Goal: Check status: Check status

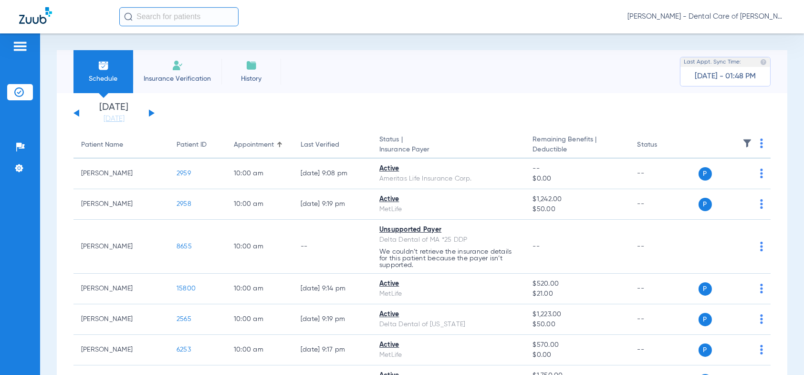
click at [153, 113] on button at bounding box center [152, 112] width 6 height 7
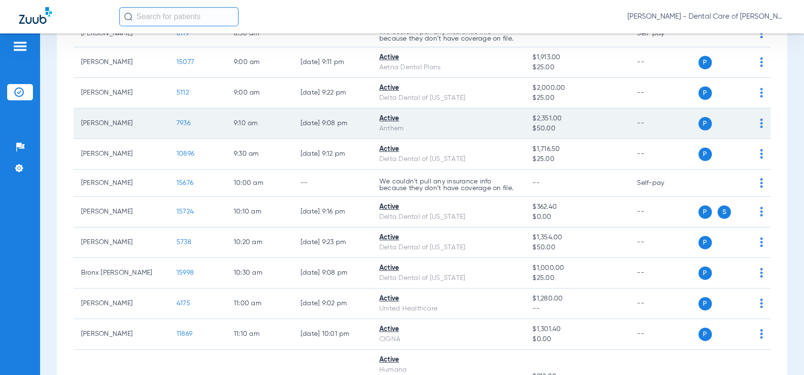
scroll to position [286, 0]
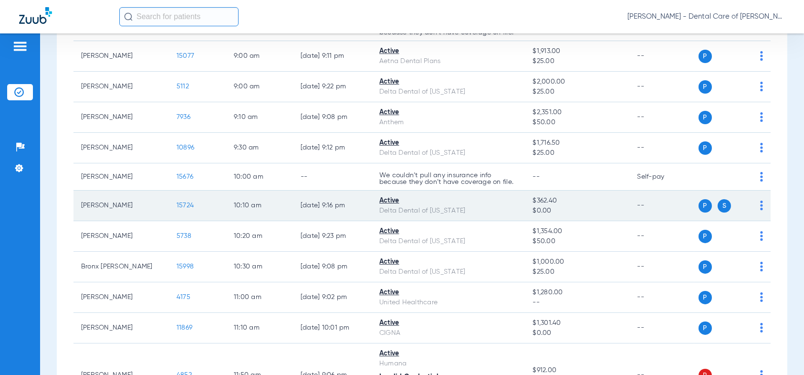
click at [191, 204] on span "15724" at bounding box center [185, 205] width 17 height 7
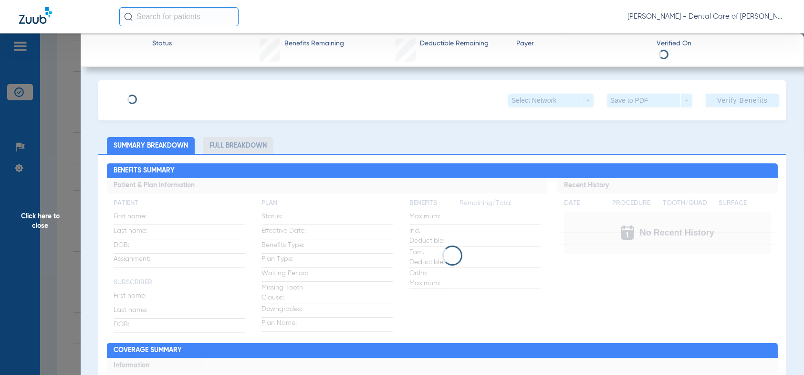
click at [234, 146] on li "Full Breakdown" at bounding box center [238, 145] width 71 height 17
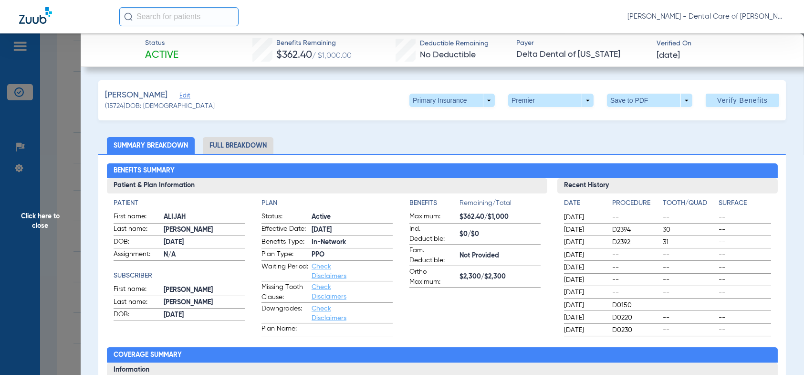
click at [237, 147] on li "Full Breakdown" at bounding box center [238, 145] width 71 height 17
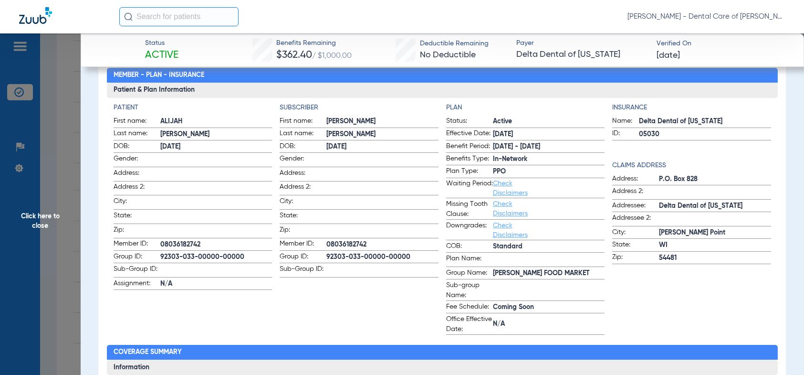
scroll to position [0, 0]
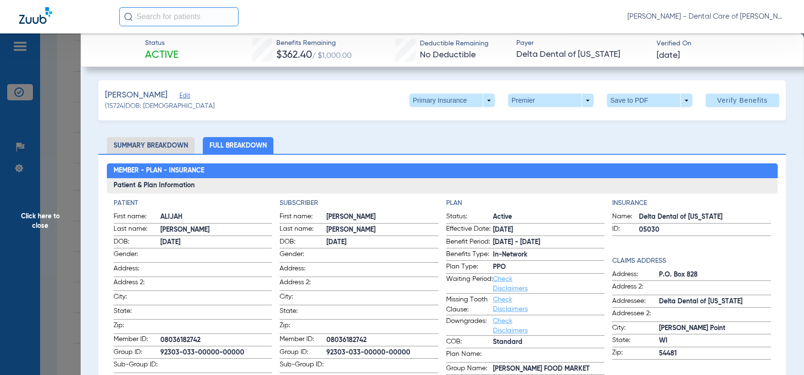
click at [35, 218] on span "Click here to close" at bounding box center [40, 220] width 81 height 375
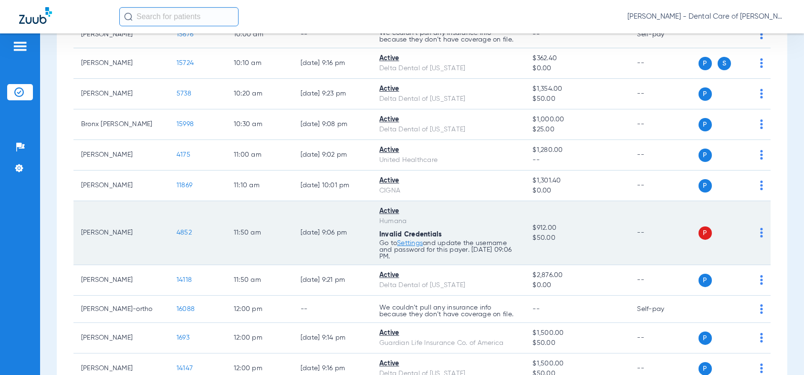
scroll to position [430, 0]
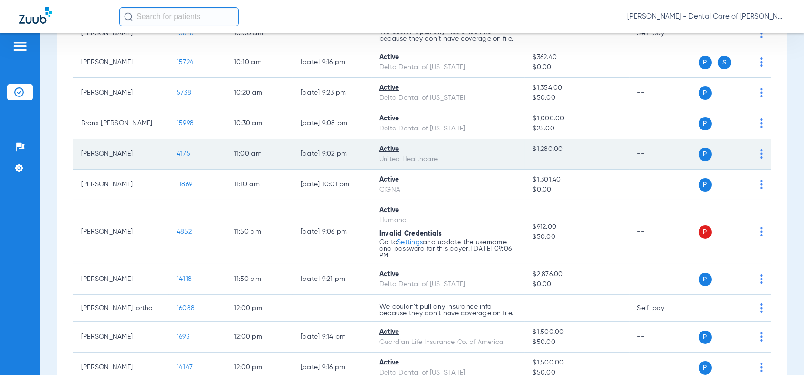
click at [181, 150] on span "4175" at bounding box center [184, 153] width 14 height 7
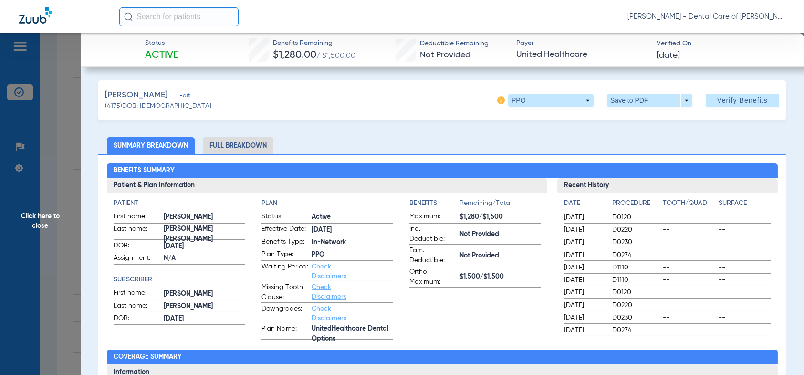
click at [46, 220] on span "Click here to close" at bounding box center [40, 220] width 81 height 375
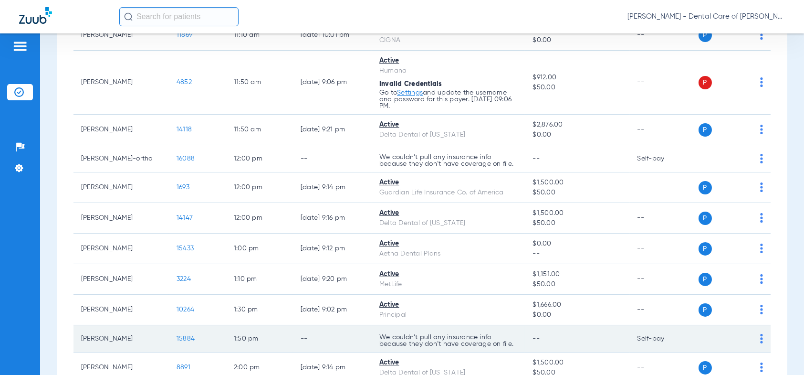
scroll to position [573, 0]
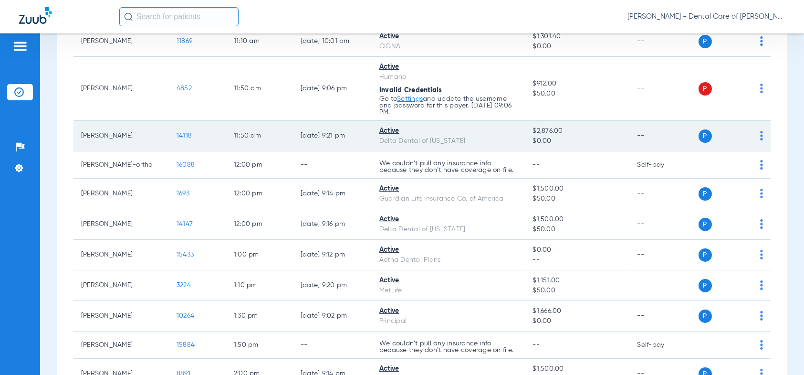
click at [184, 133] on span "14118" at bounding box center [184, 135] width 15 height 7
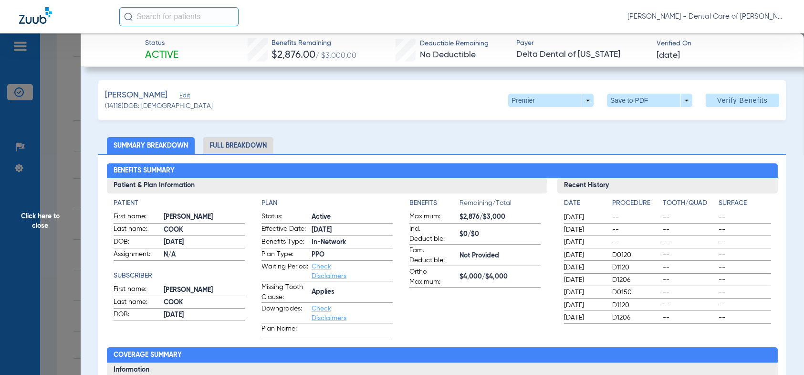
click at [30, 220] on span "Click here to close" at bounding box center [40, 220] width 81 height 375
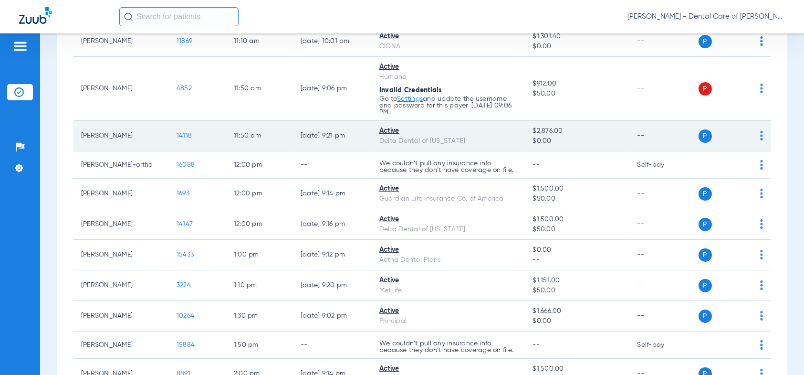
click at [105, 137] on td "[PERSON_NAME]" at bounding box center [121, 136] width 95 height 31
click at [188, 132] on span "14118" at bounding box center [184, 135] width 15 height 7
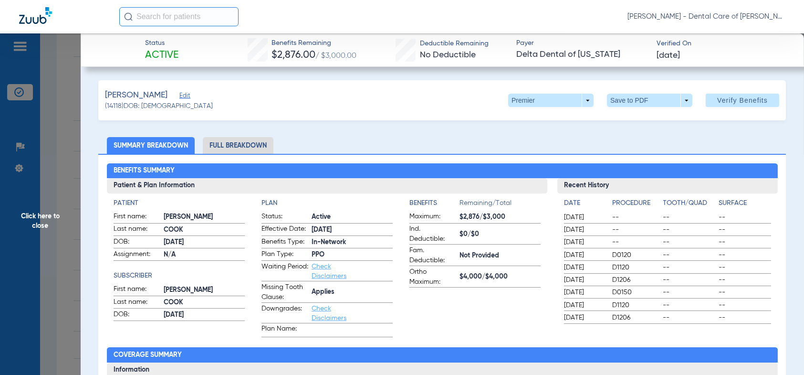
click at [43, 222] on span "Click here to close" at bounding box center [40, 220] width 81 height 375
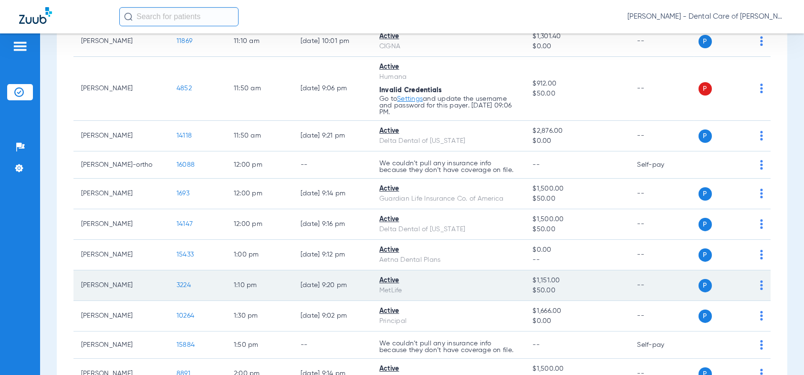
click at [186, 282] on span "3224" at bounding box center [184, 285] width 14 height 7
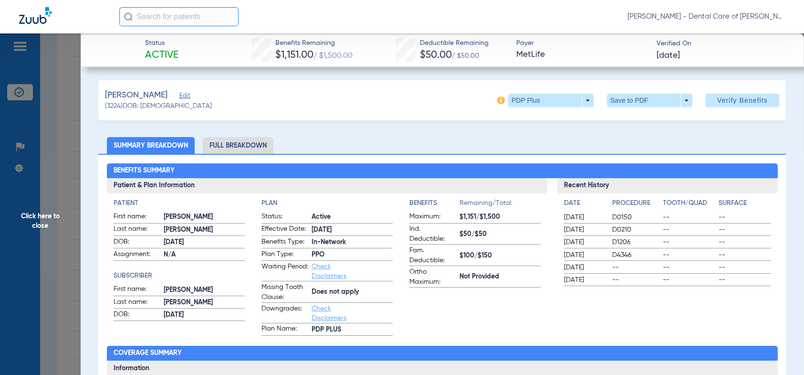
click at [51, 209] on span "Click here to close" at bounding box center [40, 220] width 81 height 375
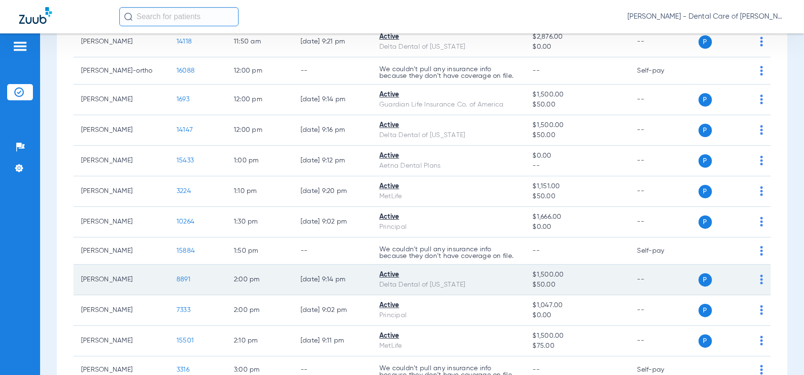
scroll to position [668, 0]
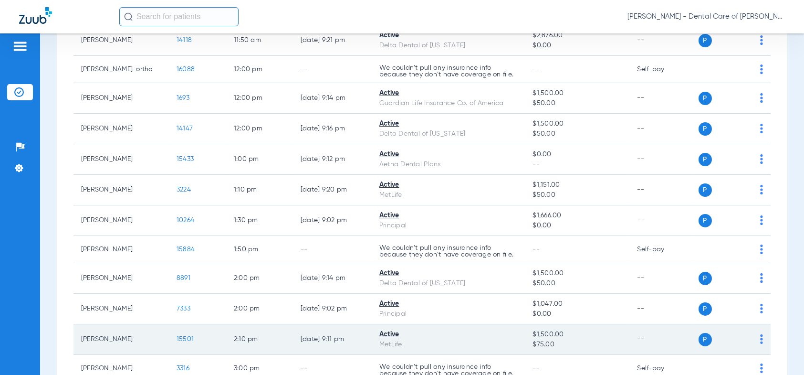
click at [187, 340] on span "15501" at bounding box center [185, 339] width 17 height 7
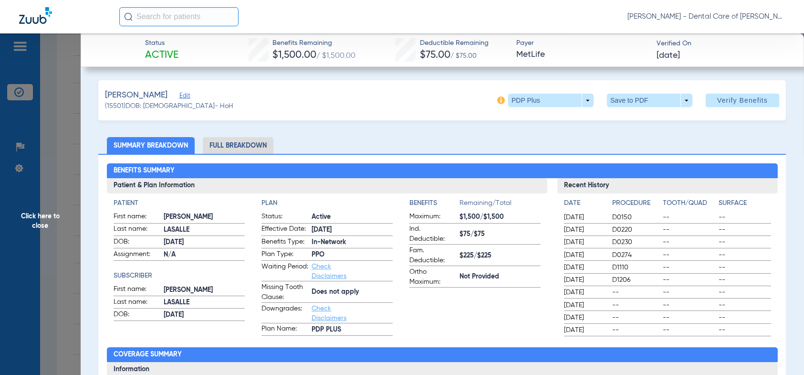
drag, startPoint x: 225, startPoint y: 143, endPoint x: 233, endPoint y: 149, distance: 10.1
click at [226, 143] on li "Full Breakdown" at bounding box center [238, 145] width 71 height 17
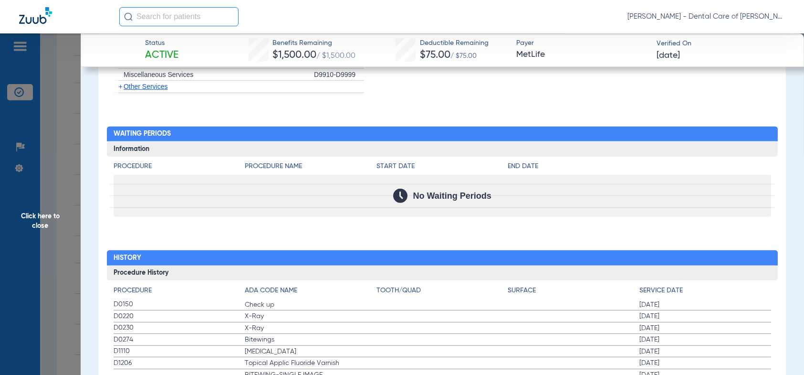
scroll to position [1648, 0]
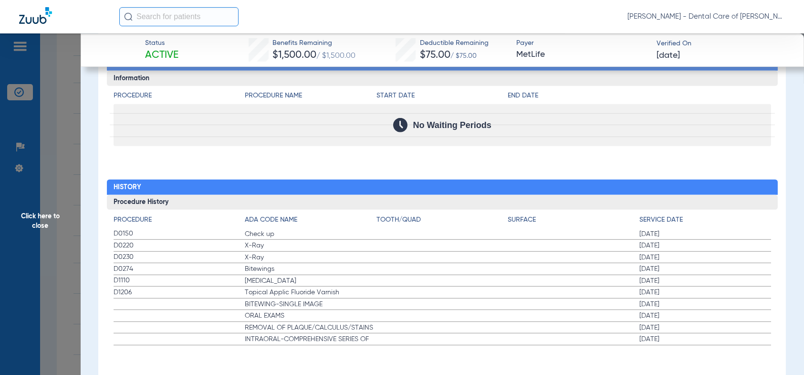
click at [270, 269] on span "Bitewings" at bounding box center [311, 269] width 132 height 10
drag, startPoint x: 260, startPoint y: 256, endPoint x: 263, endPoint y: 251, distance: 6.2
click at [259, 245] on app-history-list "Procedure ADA Code Name Tooth/Quad Surface Service Date D0150 Check up 03/03/20…" at bounding box center [443, 280] width 658 height 130
drag, startPoint x: 511, startPoint y: 163, endPoint x: 389, endPoint y: 126, distance: 127.1
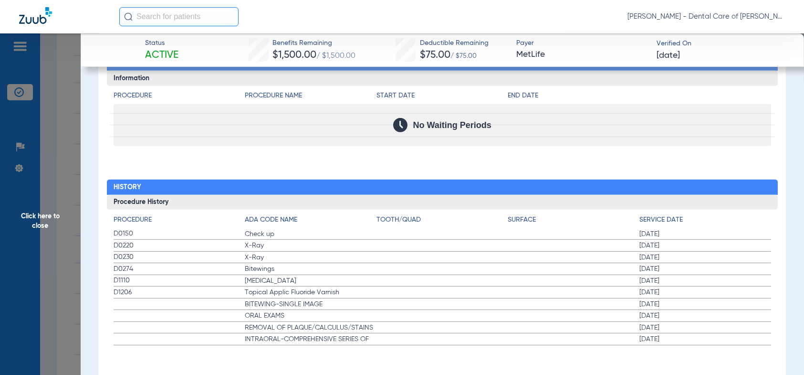
scroll to position [1457, 0]
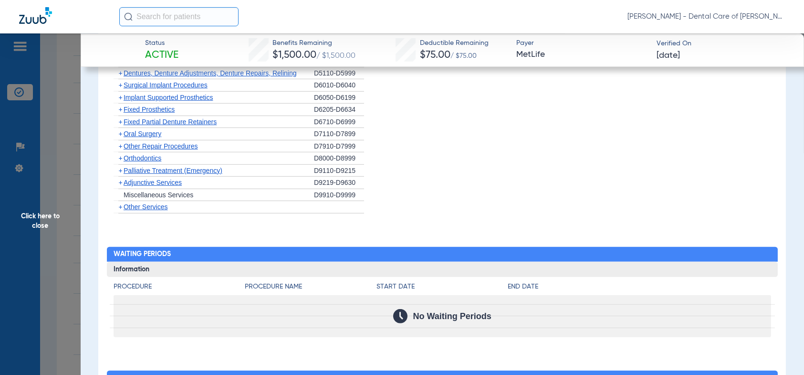
click at [39, 211] on span "Click here to close" at bounding box center [40, 220] width 81 height 375
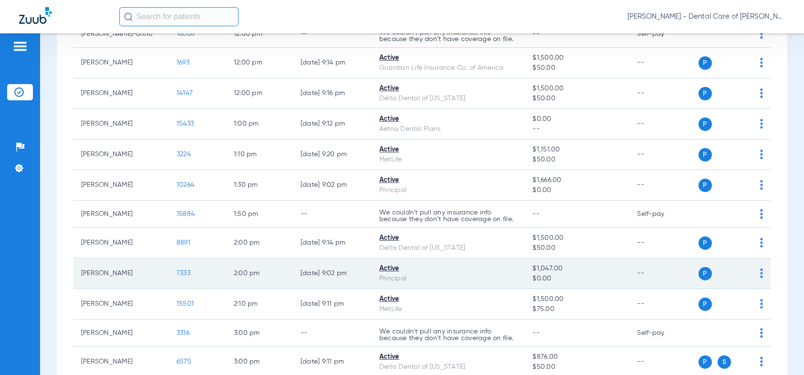
scroll to position [764, 0]
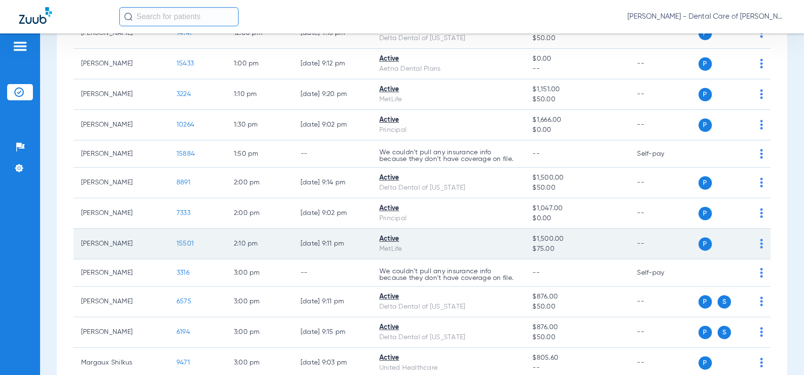
click at [182, 240] on span "15501" at bounding box center [185, 243] width 17 height 7
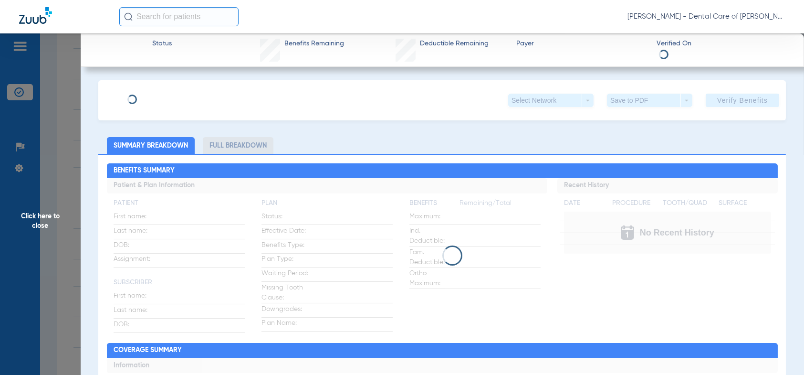
click at [235, 147] on li "Full Breakdown" at bounding box center [238, 145] width 71 height 17
click at [236, 146] on li "Full Breakdown" at bounding box center [238, 145] width 71 height 17
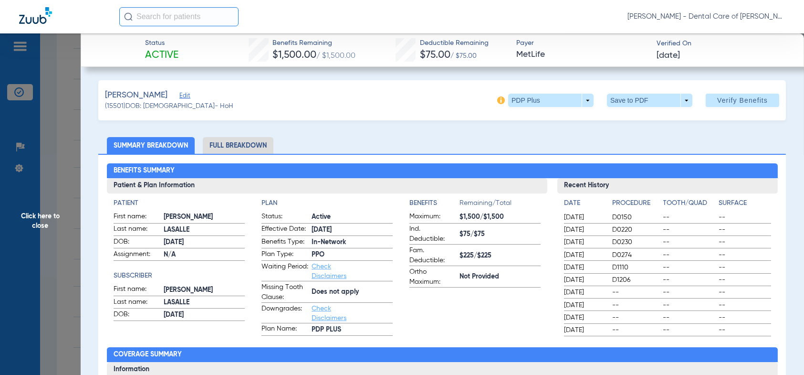
click at [240, 146] on li "Full Breakdown" at bounding box center [238, 145] width 71 height 17
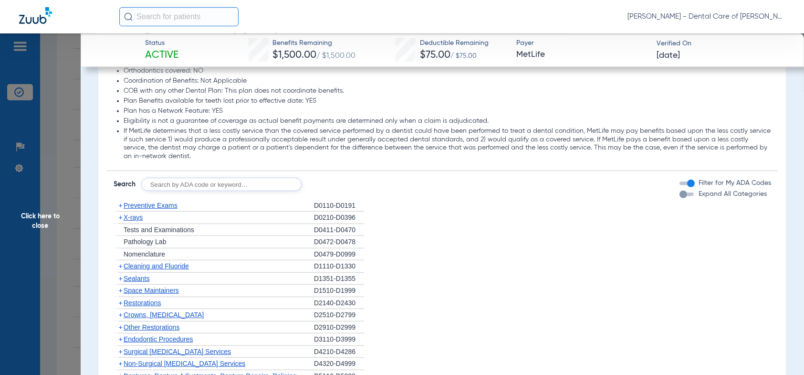
scroll to position [1193, 0]
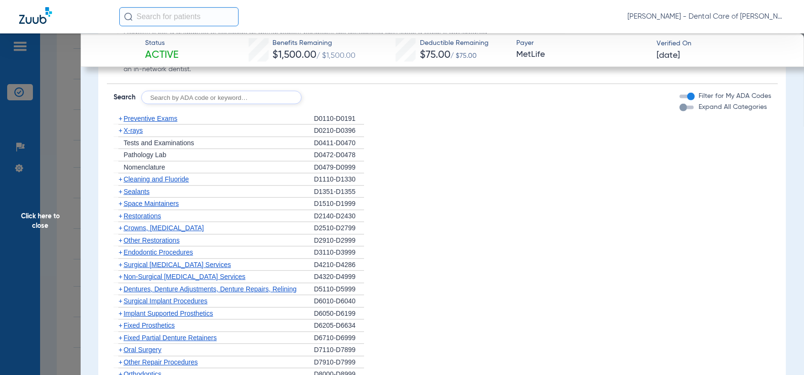
drag, startPoint x: 469, startPoint y: 227, endPoint x: 463, endPoint y: 225, distance: 6.9
click at [463, 225] on li "+ Crowns, Inlays and Onlays D2510-D2799" at bounding box center [443, 228] width 658 height 12
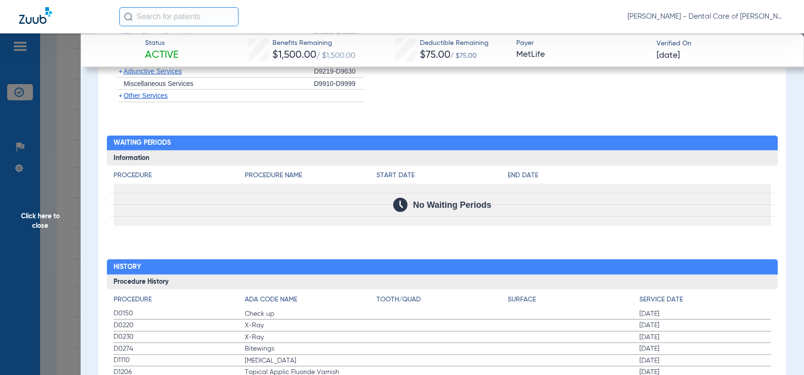
scroll to position [1648, 0]
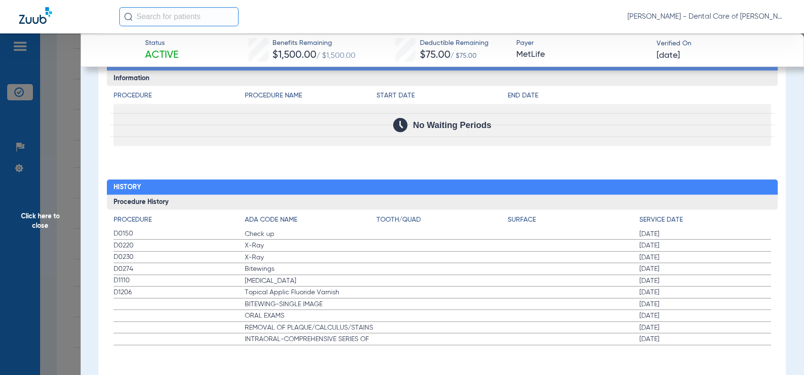
drag, startPoint x: 269, startPoint y: 305, endPoint x: 274, endPoint y: 317, distance: 12.8
click at [49, 214] on span "Click here to close" at bounding box center [40, 220] width 81 height 375
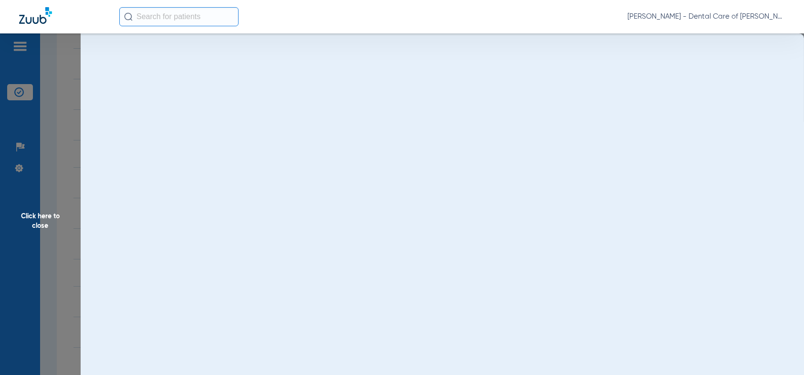
scroll to position [0, 0]
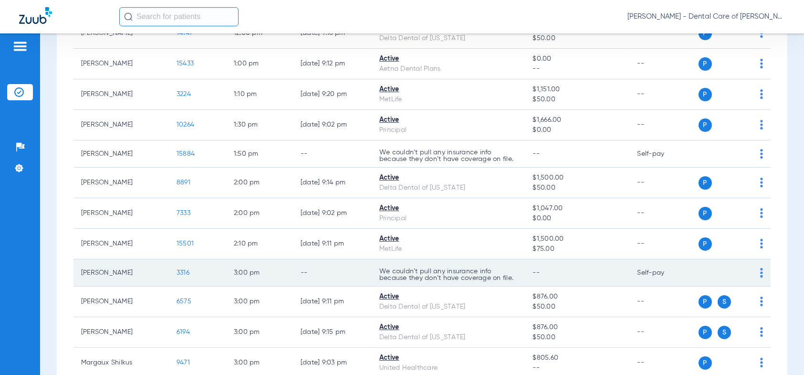
click at [115, 273] on td "[PERSON_NAME]" at bounding box center [121, 272] width 95 height 27
click at [186, 269] on span "3316" at bounding box center [183, 272] width 13 height 7
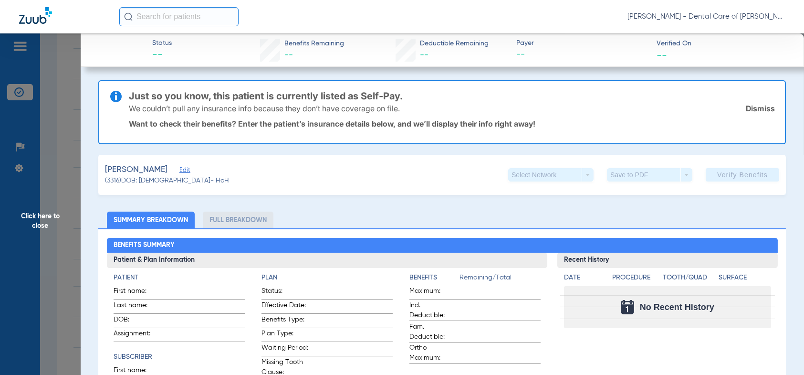
click at [28, 219] on span "Click here to close" at bounding box center [40, 220] width 81 height 375
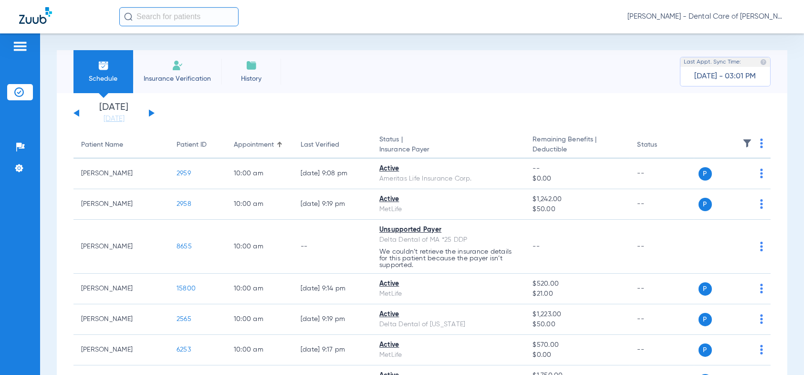
drag, startPoint x: 150, startPoint y: 114, endPoint x: 138, endPoint y: 135, distance: 24.4
click at [150, 113] on button at bounding box center [152, 112] width 6 height 7
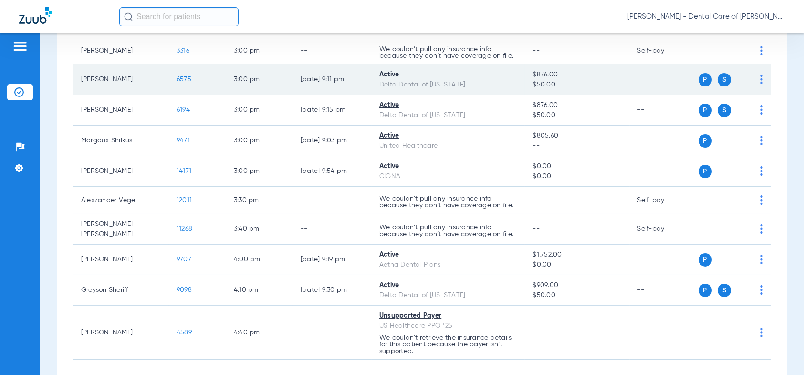
scroll to position [1002, 0]
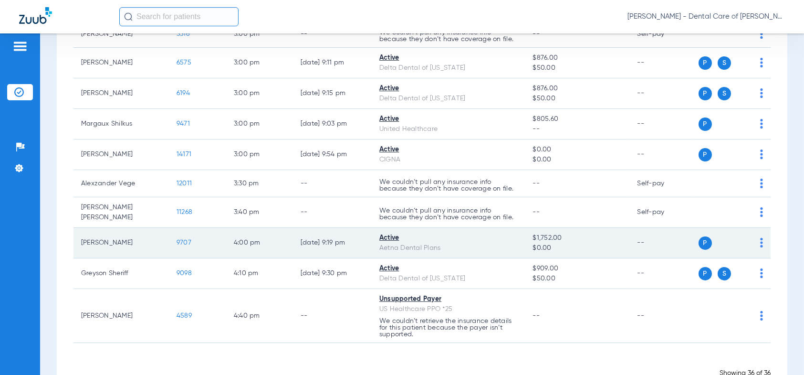
click at [184, 239] on span "9707" at bounding box center [184, 242] width 15 height 7
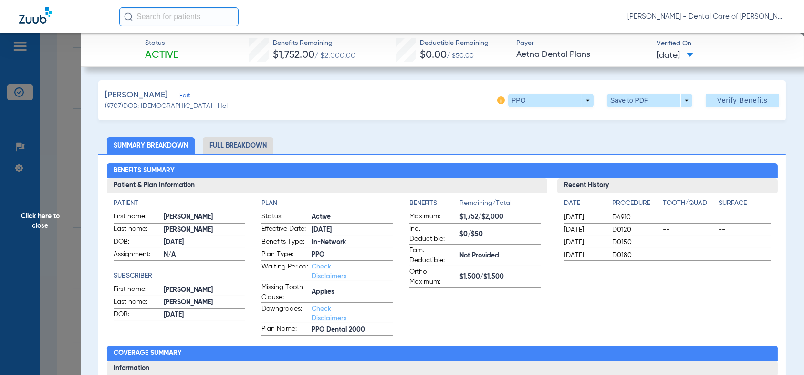
click at [232, 140] on li "Full Breakdown" at bounding box center [238, 145] width 71 height 17
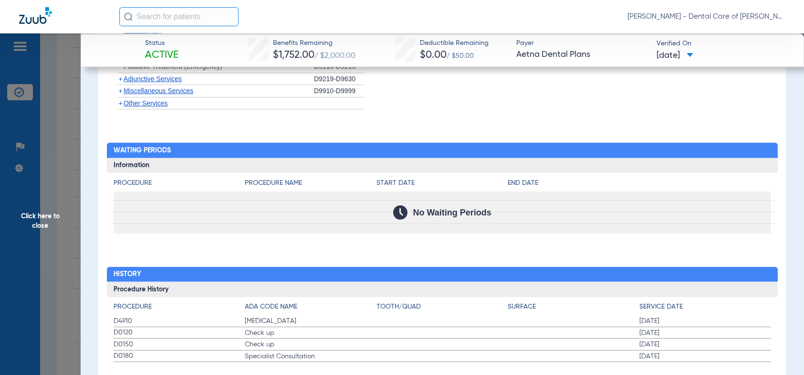
scroll to position [1082, 0]
